Goal: Information Seeking & Learning: Learn about a topic

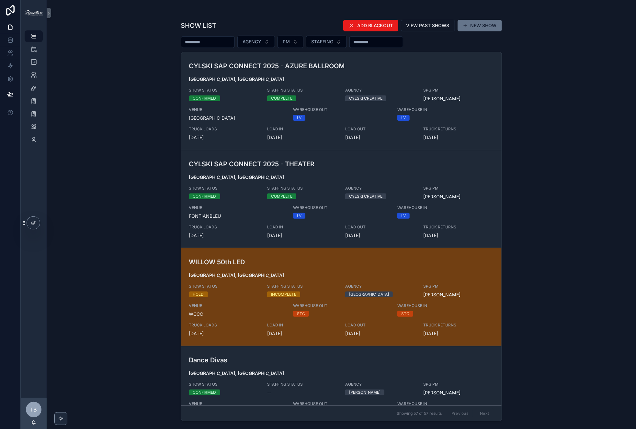
click at [210, 40] on input "scrollable content" at bounding box center [207, 42] width 53 height 9
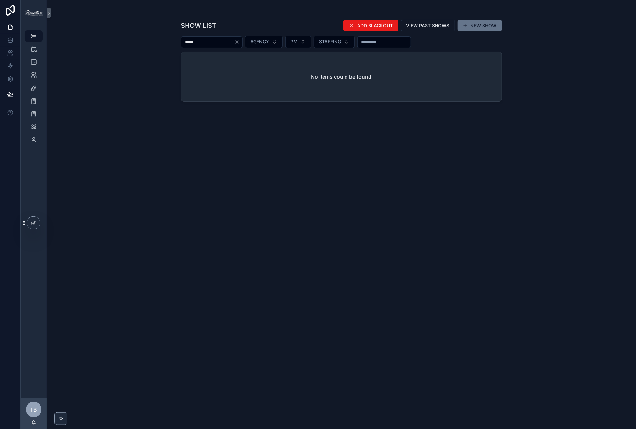
type input "*****"
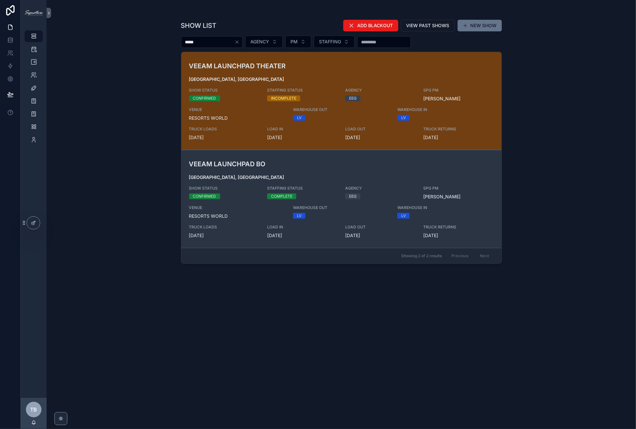
click at [253, 173] on div "VEEAM LAUNCHPAD BO Las Vegas, NV SHOW STATUS CONFIRMED STAFFING STATUS COMPLETE…" at bounding box center [341, 199] width 305 height 80
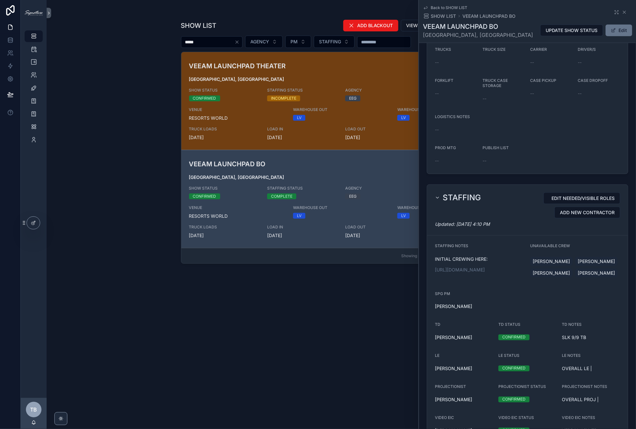
scroll to position [419, 0]
click at [461, 267] on link "https://docs.google.com/spreadsheets/d/1ncNU4Zn1KwEipNinpeK4vI2q2aKTJESBgscbefi…" at bounding box center [460, 270] width 50 height 6
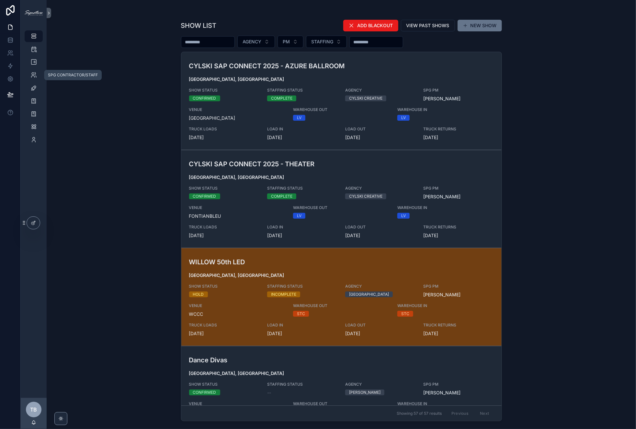
click at [35, 68] on div "TIMELINES" at bounding box center [34, 62] width 26 height 13
click at [32, 64] on icon "scrollable content" at bounding box center [33, 62] width 6 height 6
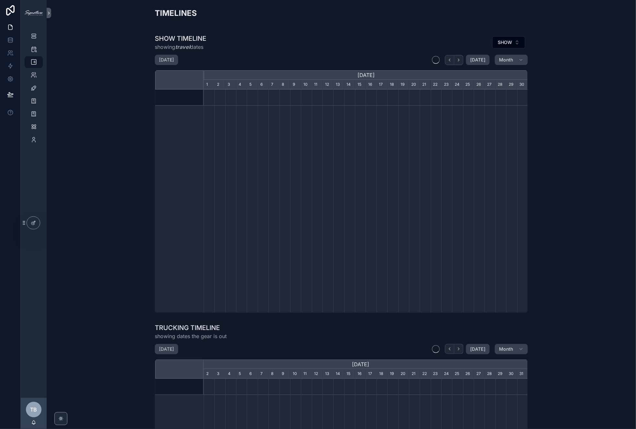
scroll to position [0, 324]
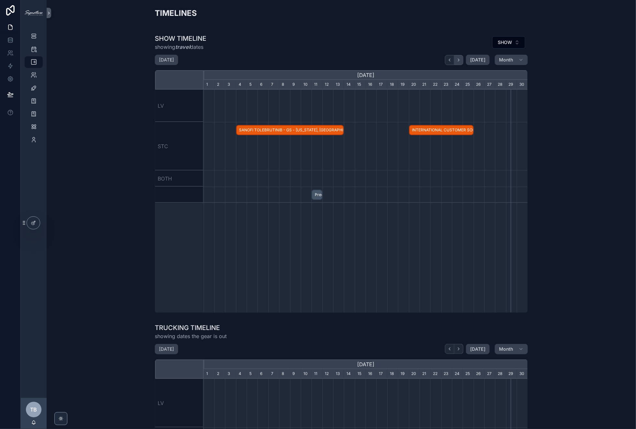
click at [461, 60] on icon "scrollable content" at bounding box center [458, 60] width 5 height 5
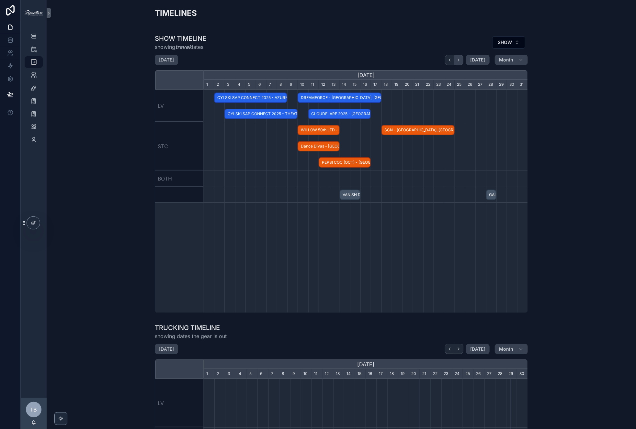
click at [463, 60] on button "scrollable content" at bounding box center [458, 60] width 9 height 10
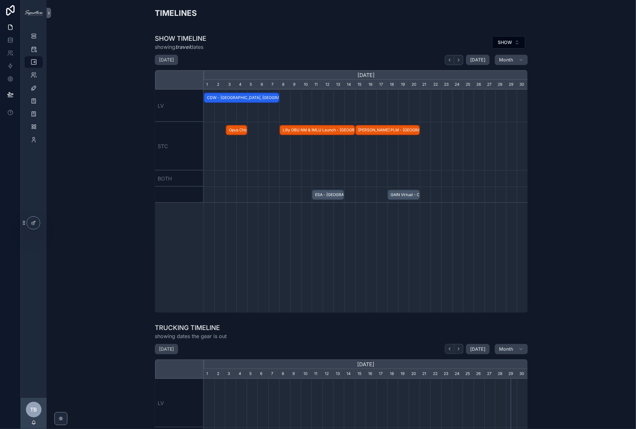
click at [239, 129] on span "Opus Chicago - [GEOGRAPHIC_DATA], [GEOGRAPHIC_DATA] - CONFIRMED" at bounding box center [236, 130] width 20 height 11
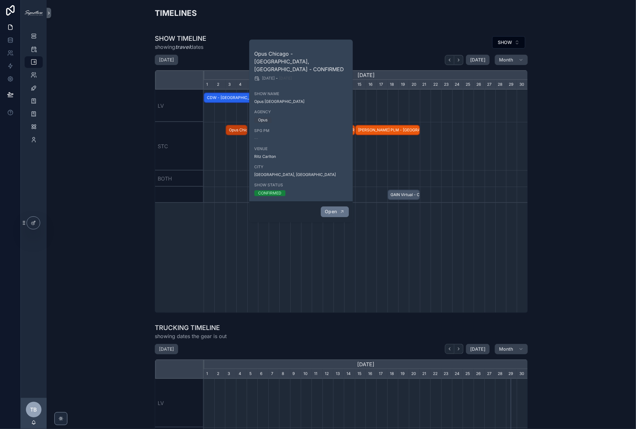
click at [331, 209] on span "Open" at bounding box center [331, 212] width 12 height 6
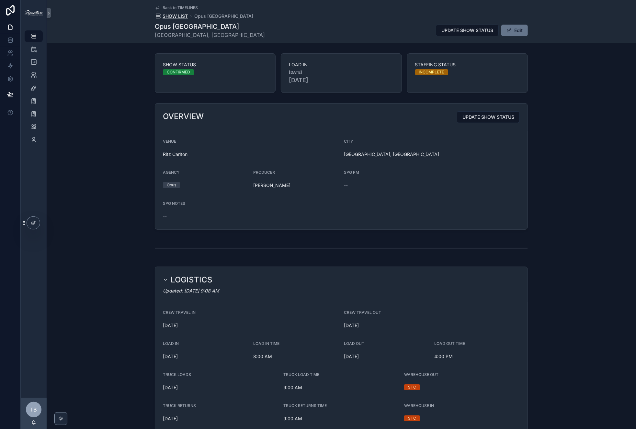
click at [171, 17] on span "SHOW LIST" at bounding box center [175, 16] width 25 height 6
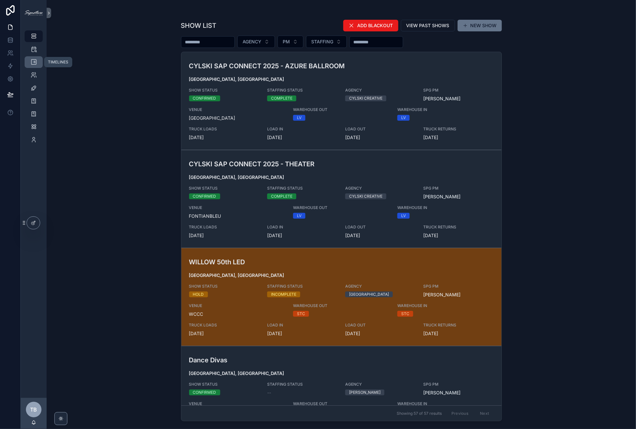
click at [32, 62] on icon "scrollable content" at bounding box center [33, 62] width 6 height 6
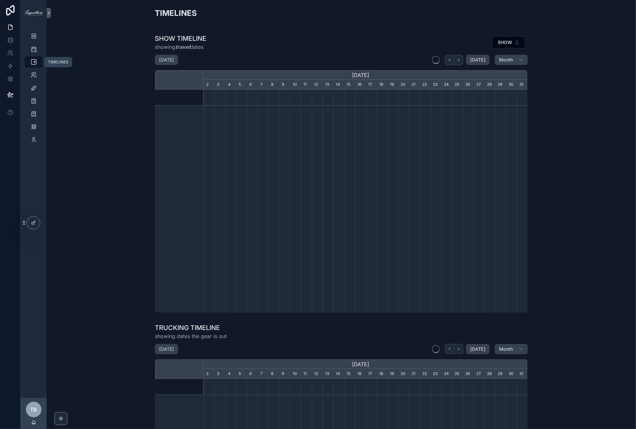
scroll to position [0, 324]
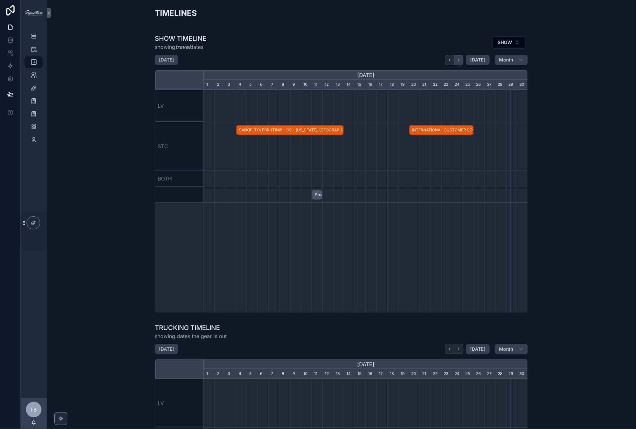
click at [463, 63] on button "scrollable content" at bounding box center [458, 60] width 9 height 10
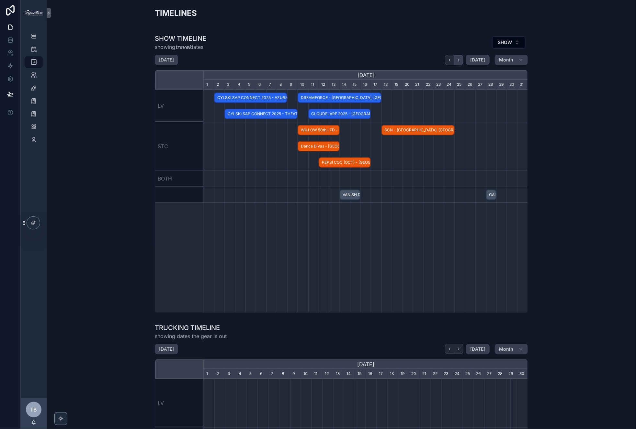
click at [463, 63] on button "scrollable content" at bounding box center [458, 60] width 9 height 10
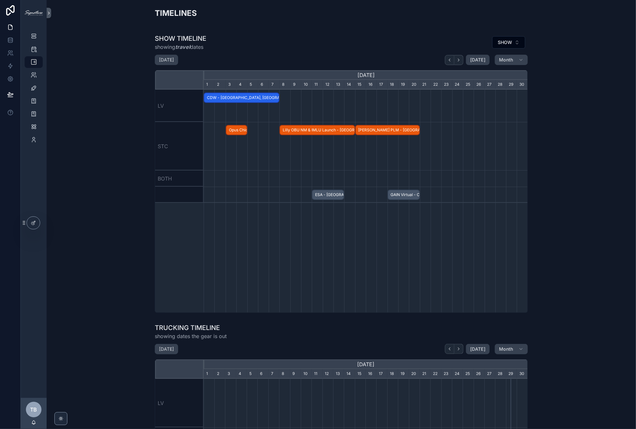
click at [231, 127] on span "Opus Chicago - Chicago, IL - CONFIRMED" at bounding box center [236, 130] width 20 height 11
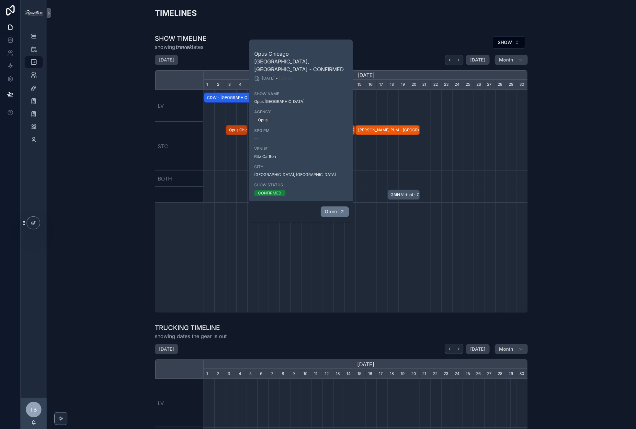
click at [328, 209] on span "Open" at bounding box center [331, 212] width 12 height 6
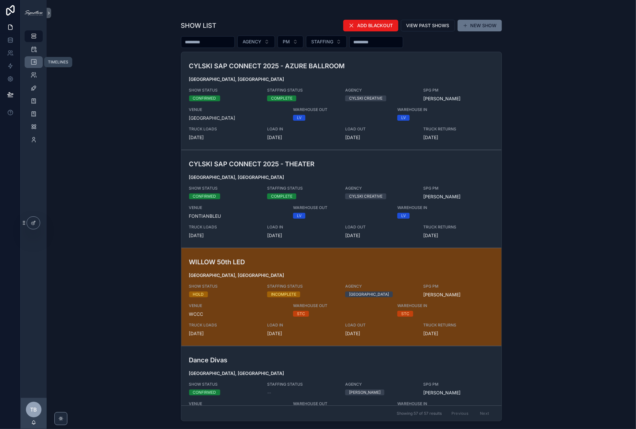
click at [34, 63] on icon "scrollable content" at bounding box center [33, 62] width 6 height 6
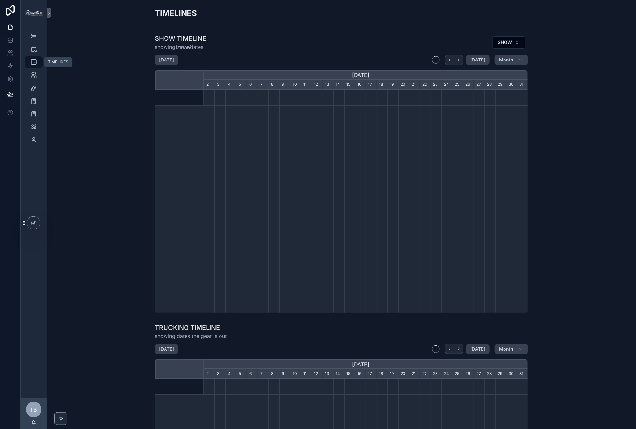
scroll to position [0, 324]
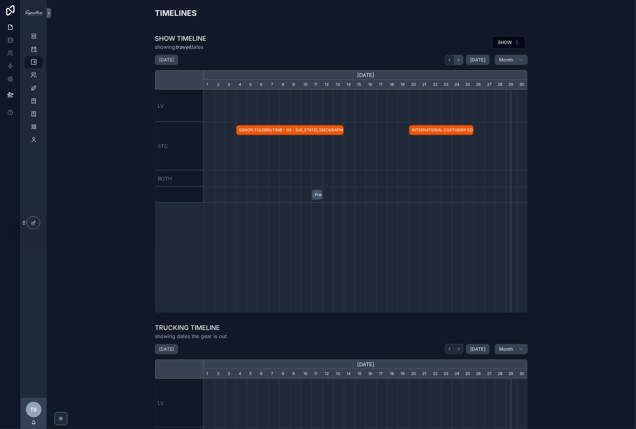
click at [463, 57] on button "scrollable content" at bounding box center [458, 60] width 9 height 10
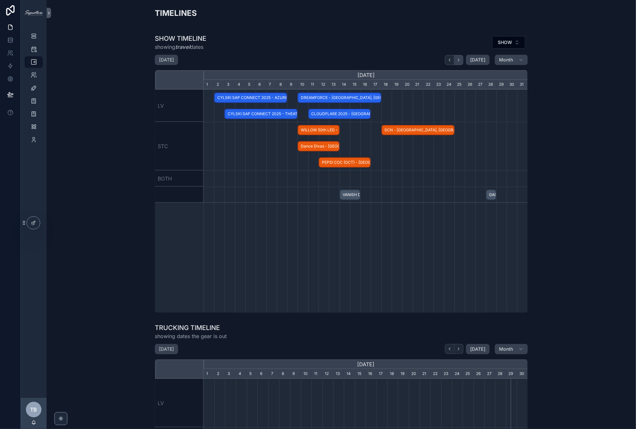
click at [463, 57] on button "scrollable content" at bounding box center [458, 60] width 9 height 10
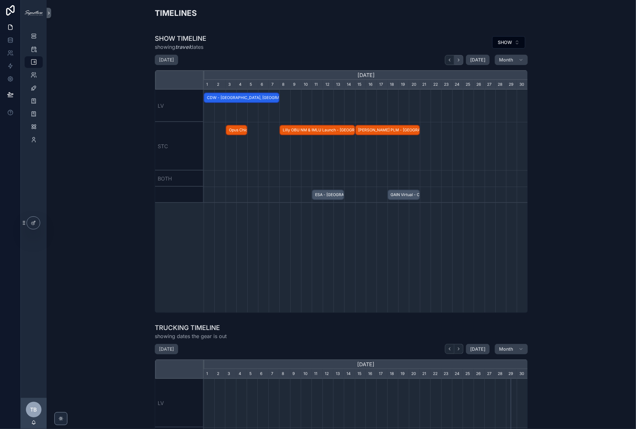
click at [463, 57] on button "scrollable content" at bounding box center [458, 60] width 9 height 10
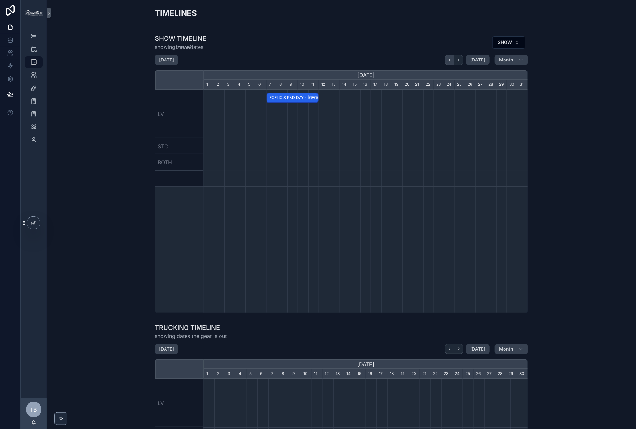
click at [450, 62] on icon "scrollable content" at bounding box center [449, 60] width 5 height 5
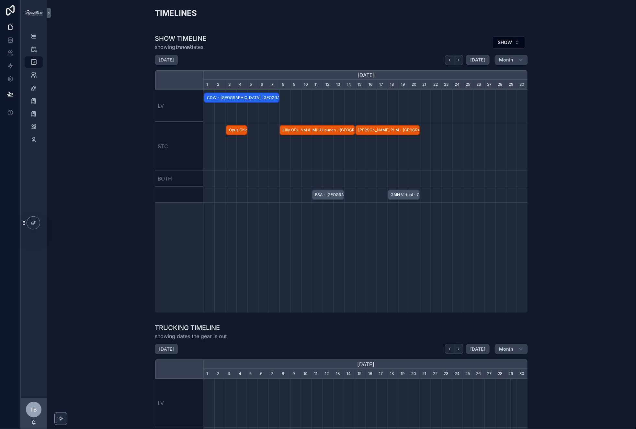
click at [256, 96] on span "CDW - Las Vegas, NV - CONFIRMED" at bounding box center [241, 98] width 75 height 11
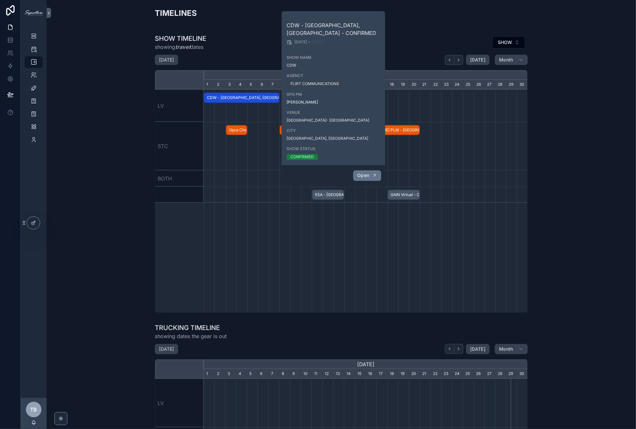
click at [374, 175] on icon "scrollable content" at bounding box center [374, 176] width 2 height 2
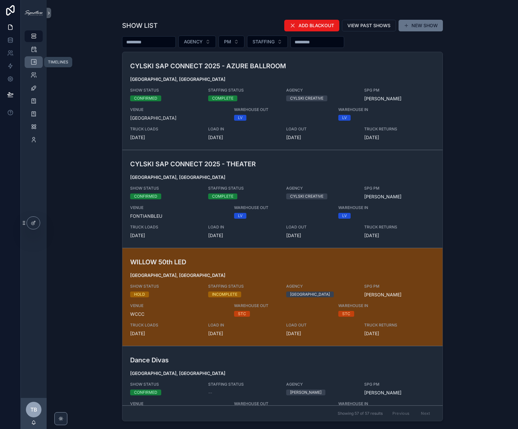
click at [35, 64] on icon "scrollable content" at bounding box center [33, 62] width 6 height 6
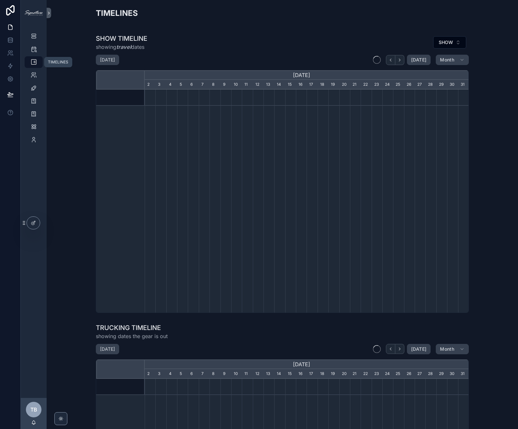
scroll to position [0, 324]
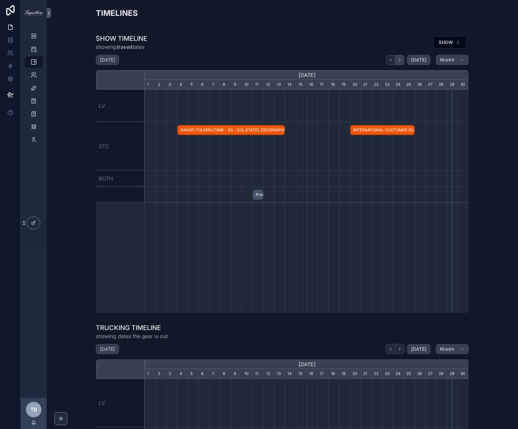
click at [401, 60] on icon "scrollable content" at bounding box center [399, 60] width 1 height 3
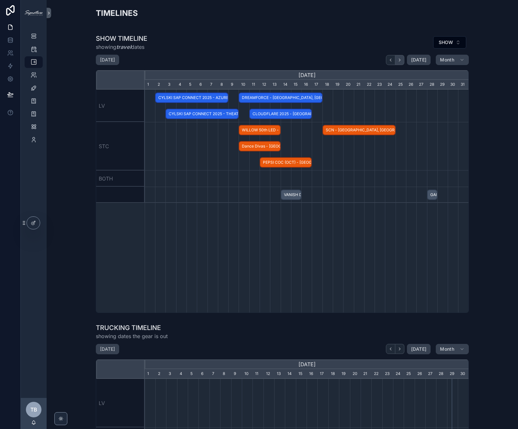
click at [401, 60] on icon "scrollable content" at bounding box center [399, 60] width 1 height 3
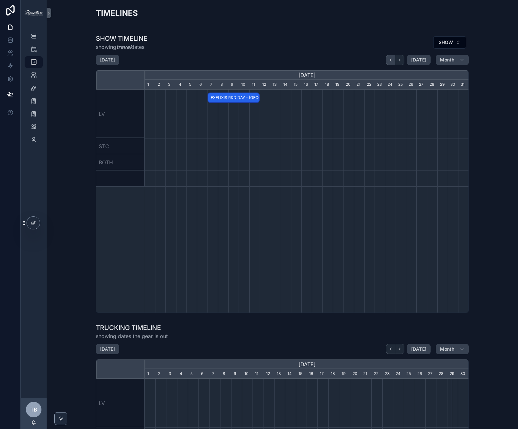
click at [392, 60] on icon "scrollable content" at bounding box center [390, 60] width 1 height 3
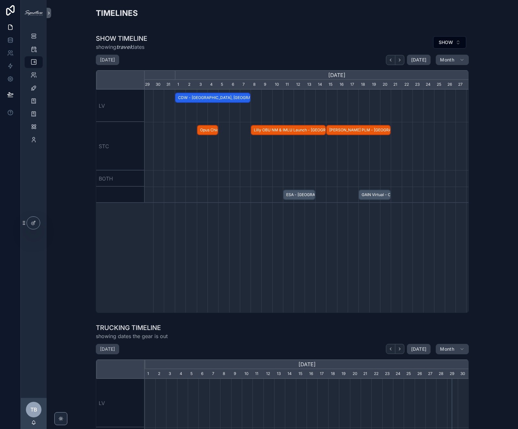
scroll to position [0, 298]
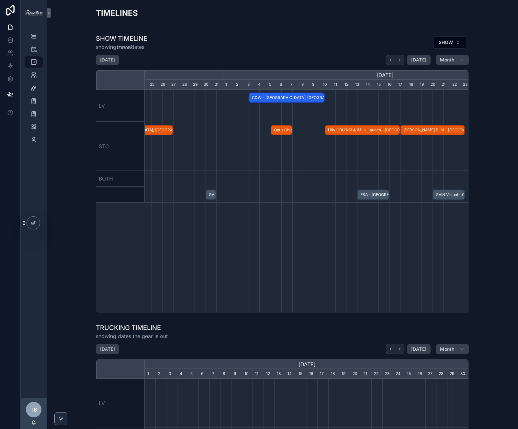
click at [371, 131] on span "Lilly OBU NM & IMLU Launch - Chicago, IL - CONFIRMED" at bounding box center [362, 130] width 74 height 11
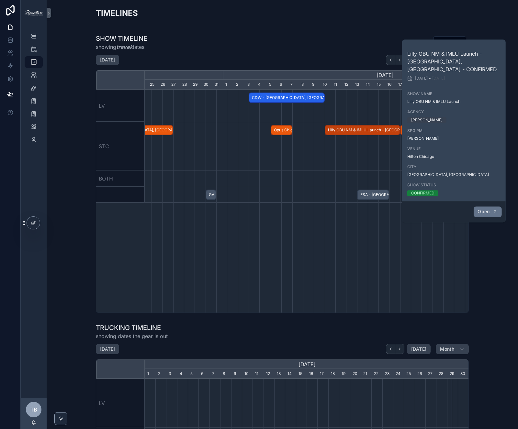
click at [488, 209] on span "Open" at bounding box center [484, 212] width 12 height 6
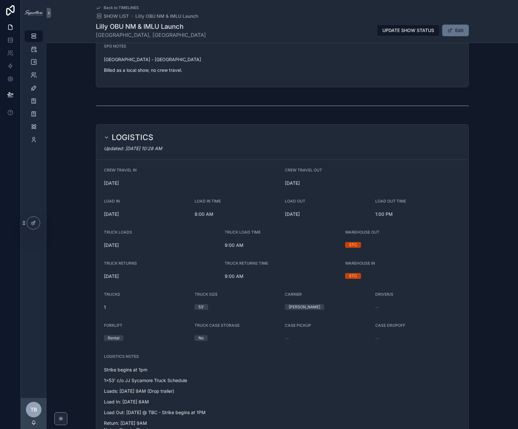
scroll to position [17, 0]
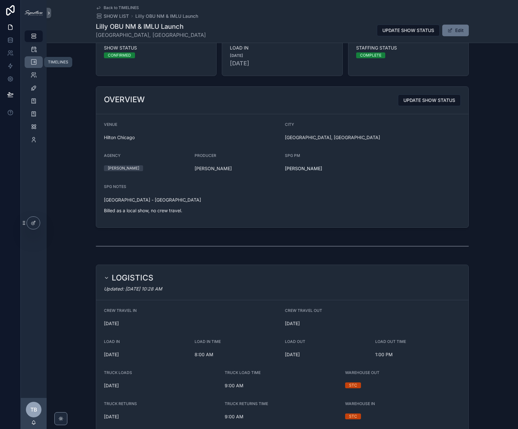
click at [33, 65] on icon "scrollable content" at bounding box center [33, 62] width 6 height 6
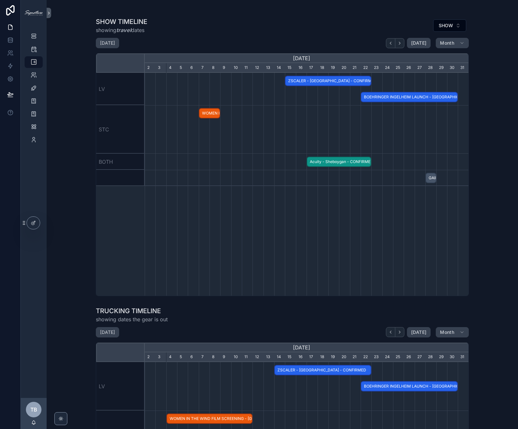
scroll to position [0, 324]
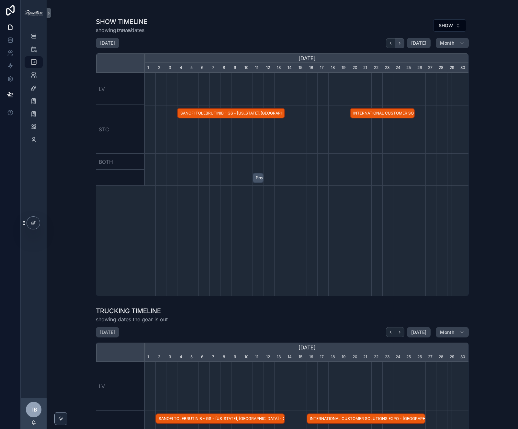
click at [403, 45] on button "scrollable content" at bounding box center [399, 43] width 9 height 10
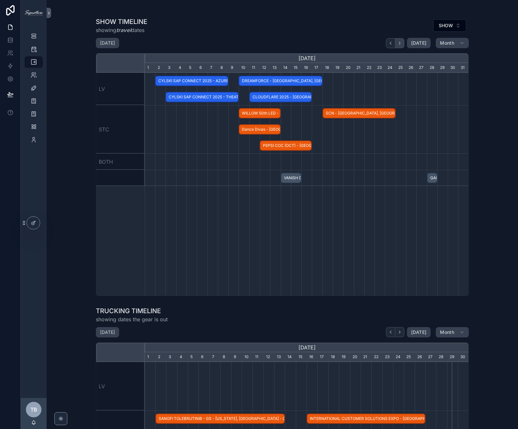
click at [403, 45] on button "scrollable content" at bounding box center [399, 43] width 9 height 10
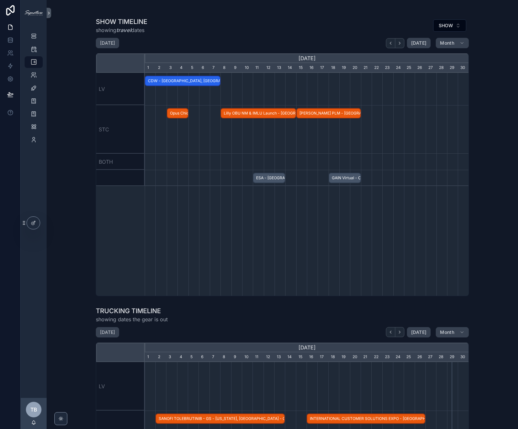
click at [325, 116] on span "Madrigal PLM - Boston, MA - CONFIRMED" at bounding box center [328, 113] width 63 height 11
click at [319, 210] on div "CYLSKI SAP CONNECT 2025 - AZURE BALLROOM - Las Vegas, NV - CONFIRMED CYLSKI SAP…" at bounding box center [307, 184] width 324 height 223
click at [273, 182] on span "ESA - St Charles, IL - HOLD" at bounding box center [269, 178] width 31 height 11
click at [253, 216] on div "CYLSKI SAP CONNECT 2025 - AZURE BALLROOM - Las Vegas, NV - CONFIRMED CYLSKI SAP…" at bounding box center [307, 184] width 324 height 223
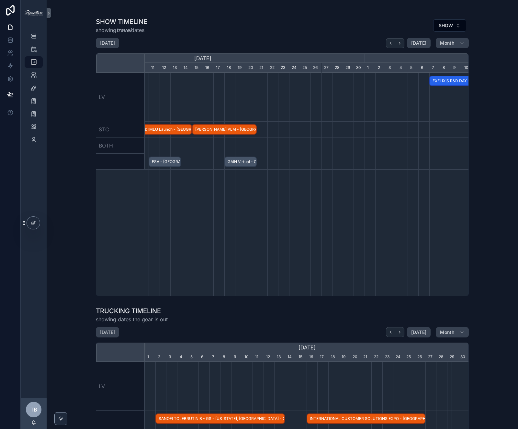
scroll to position [0, 163]
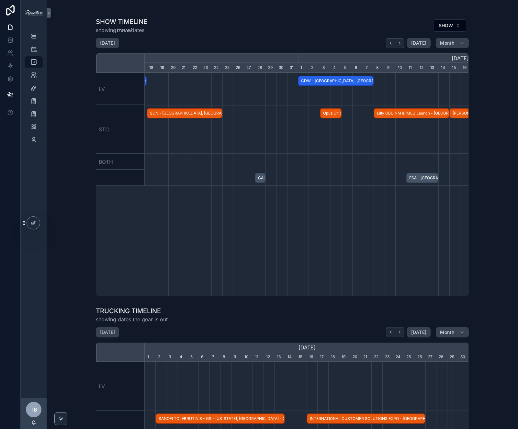
scroll to position [0, 324]
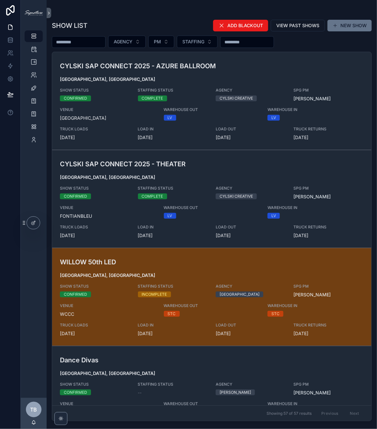
click at [98, 40] on input "scrollable content" at bounding box center [78, 42] width 53 height 9
type input "*****"
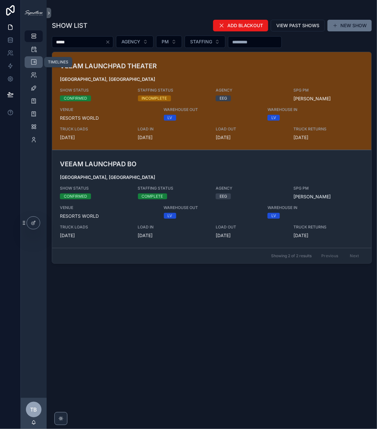
click at [33, 59] on icon "scrollable content" at bounding box center [33, 62] width 6 height 6
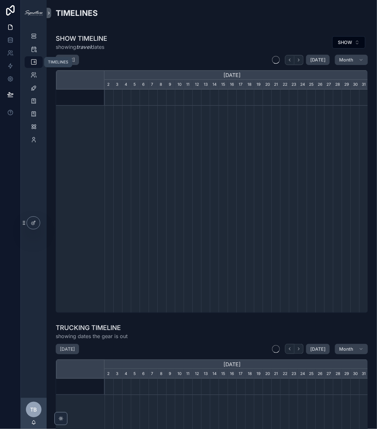
scroll to position [0, 263]
click at [301, 59] on icon "scrollable content" at bounding box center [298, 60] width 5 height 5
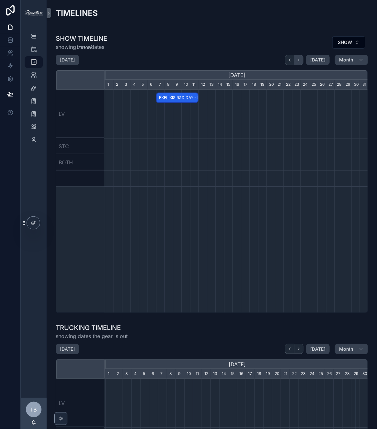
click at [301, 59] on icon "scrollable content" at bounding box center [298, 60] width 5 height 5
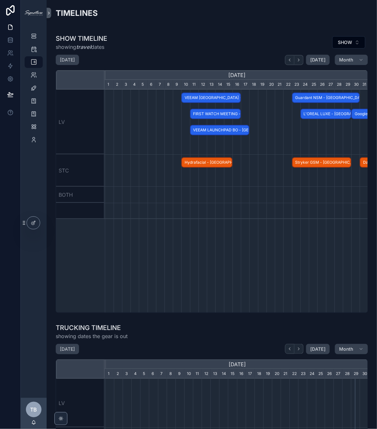
click at [227, 112] on span "FIRST WATCH MEETING - [GEOGRAPHIC_DATA], [GEOGRAPHIC_DATA] - CONFIRMED" at bounding box center [216, 114] width 50 height 11
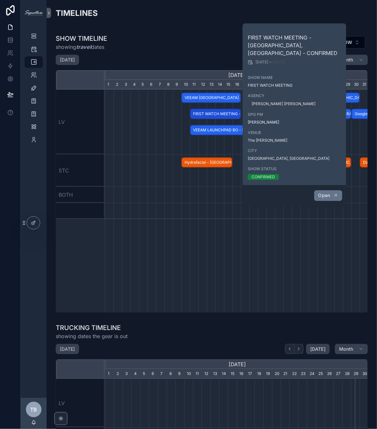
click at [331, 190] on button "Open" at bounding box center [328, 195] width 28 height 11
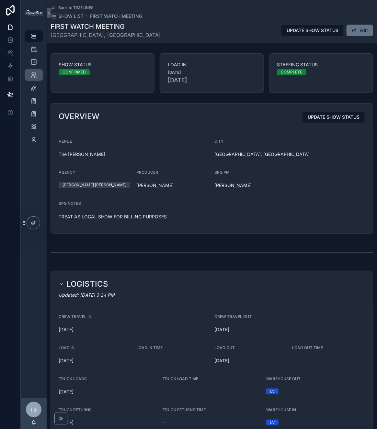
click at [37, 78] on icon "scrollable content" at bounding box center [33, 75] width 6 height 6
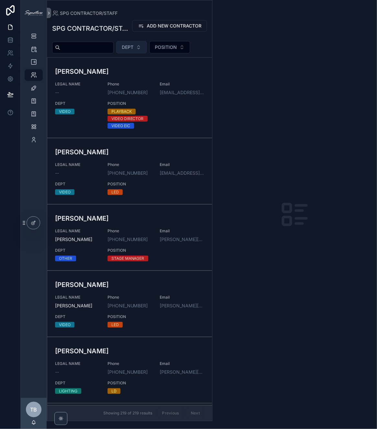
click at [143, 49] on button "DEPT" at bounding box center [131, 47] width 30 height 12
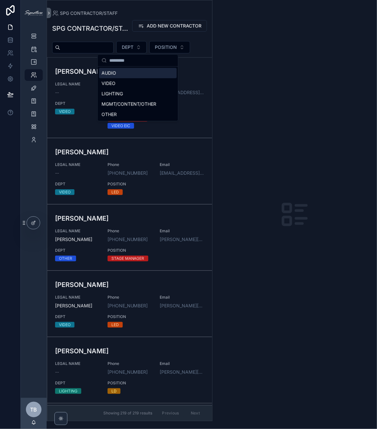
click at [177, 36] on div "SPG CONTRACTOR/STAFF ADD NEW CONTRACTOR" at bounding box center [129, 28] width 155 height 17
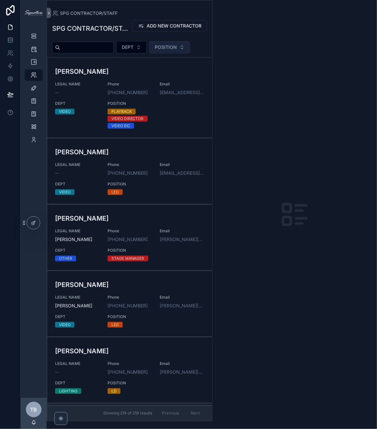
click at [172, 46] on span "POSITION" at bounding box center [166, 47] width 22 height 6
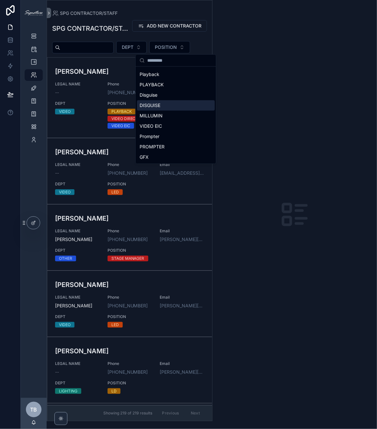
click at [168, 107] on div "DISGUISE" at bounding box center [176, 105] width 78 height 10
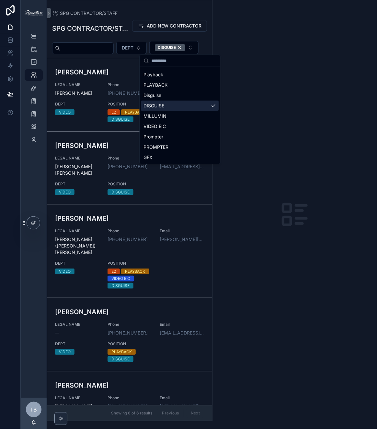
click at [250, 126] on div "scrollable content" at bounding box center [294, 214] width 165 height 429
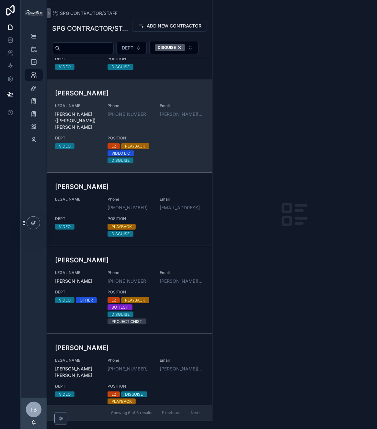
scroll to position [0, 0]
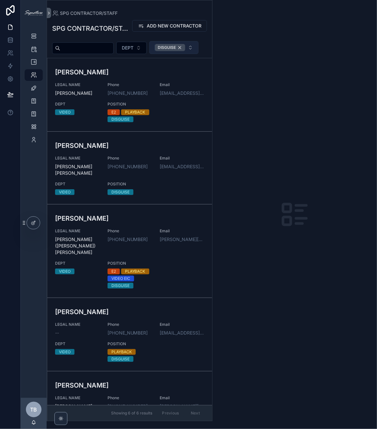
click at [176, 46] on div "DISGUISE" at bounding box center [170, 47] width 30 height 7
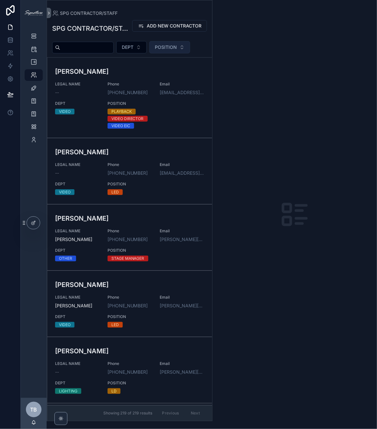
click at [185, 46] on button "POSITION" at bounding box center [169, 47] width 41 height 12
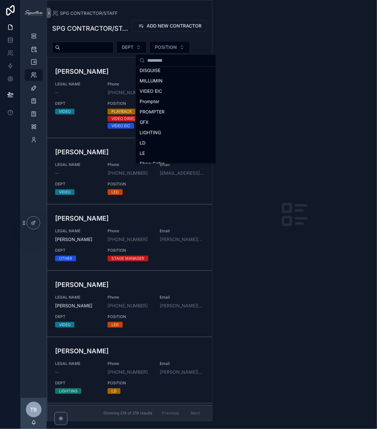
scroll to position [351, 0]
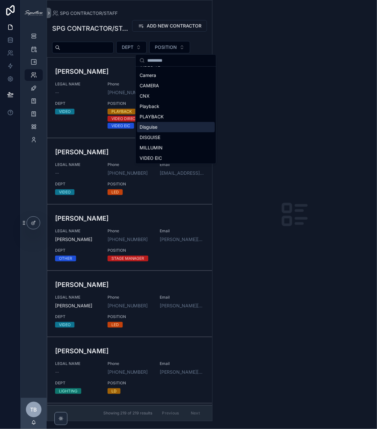
click at [163, 127] on div "Disguise" at bounding box center [176, 127] width 78 height 10
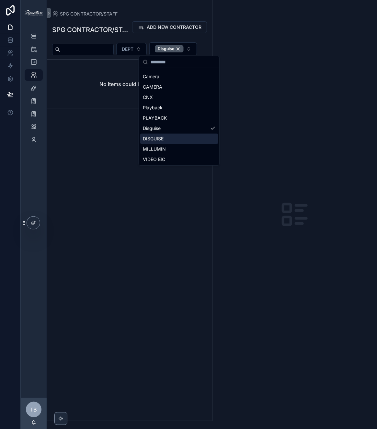
click at [268, 196] on div "scrollable content" at bounding box center [294, 214] width 165 height 429
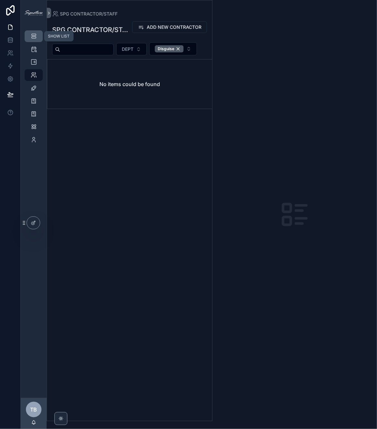
click at [35, 39] on icon "scrollable content" at bounding box center [33, 36] width 6 height 6
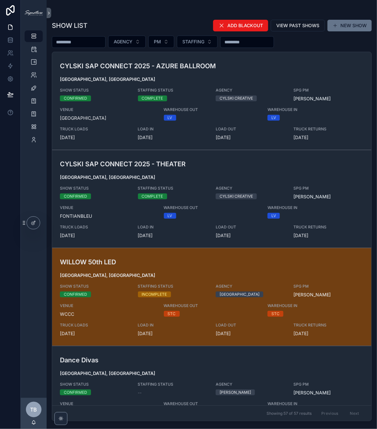
click at [104, 44] on input "scrollable content" at bounding box center [78, 42] width 53 height 9
click at [33, 73] on icon "scrollable content" at bounding box center [33, 75] width 6 height 6
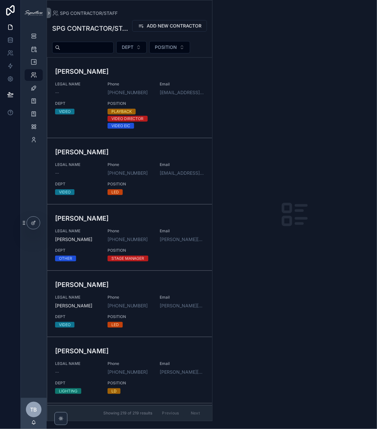
click at [90, 48] on input "scrollable content" at bounding box center [86, 47] width 53 height 9
type input "***"
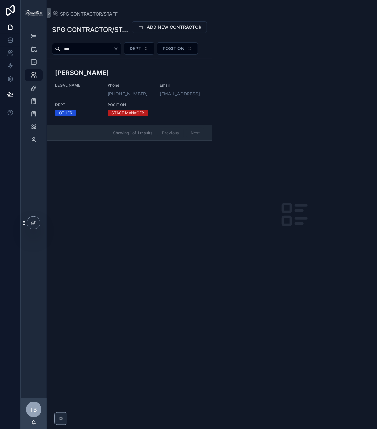
click at [117, 49] on icon "Clear" at bounding box center [116, 49] width 3 height 3
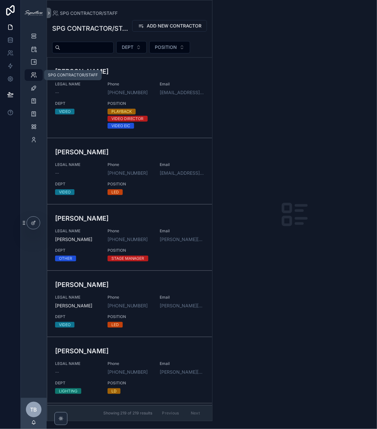
click at [36, 73] on icon "scrollable content" at bounding box center [33, 75] width 6 height 6
click at [85, 51] on input "scrollable content" at bounding box center [86, 47] width 53 height 9
type input "*****"
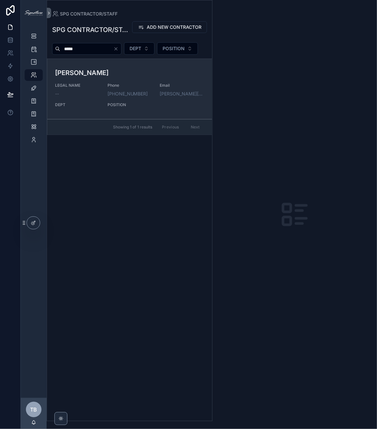
click at [138, 73] on h3 "Kevan Smoliak" at bounding box center [129, 73] width 149 height 10
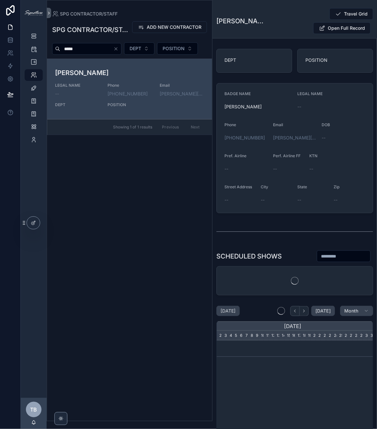
scroll to position [0, 156]
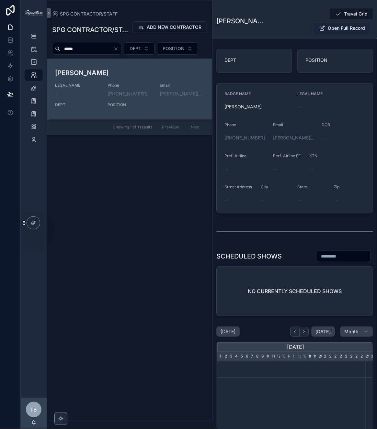
click at [341, 25] on span "Open Full Record" at bounding box center [346, 28] width 37 height 6
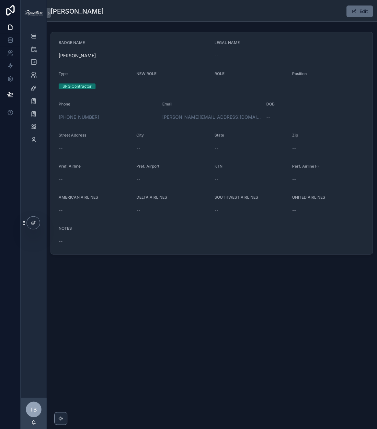
click at [357, 8] on button "Edit" at bounding box center [360, 12] width 27 height 12
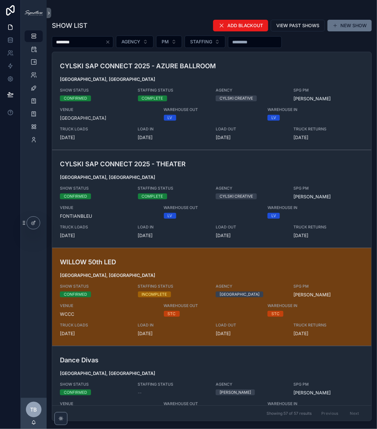
type input "********"
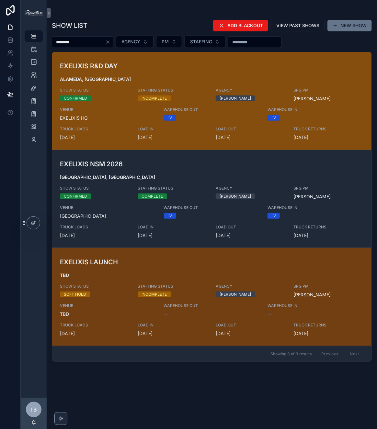
click at [203, 60] on link "EXELIXIS R&D DAY [GEOGRAPHIC_DATA], [GEOGRAPHIC_DATA] SHOW STATUS CONFIRMED STA…" at bounding box center [211, 101] width 319 height 98
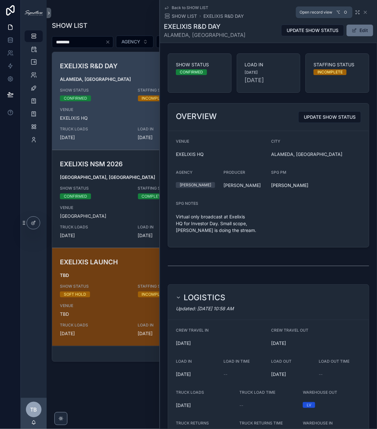
click at [359, 12] on icon "scrollable content" at bounding box center [357, 12] width 5 height 5
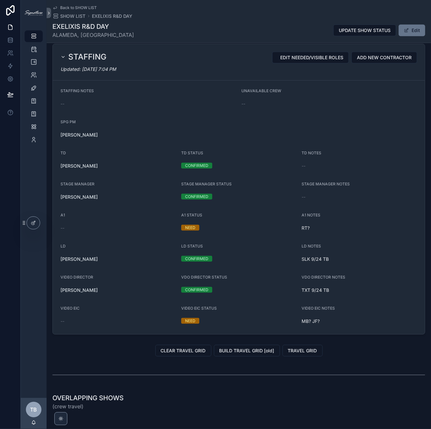
scroll to position [534, 0]
